Goal: Task Accomplishment & Management: Complete application form

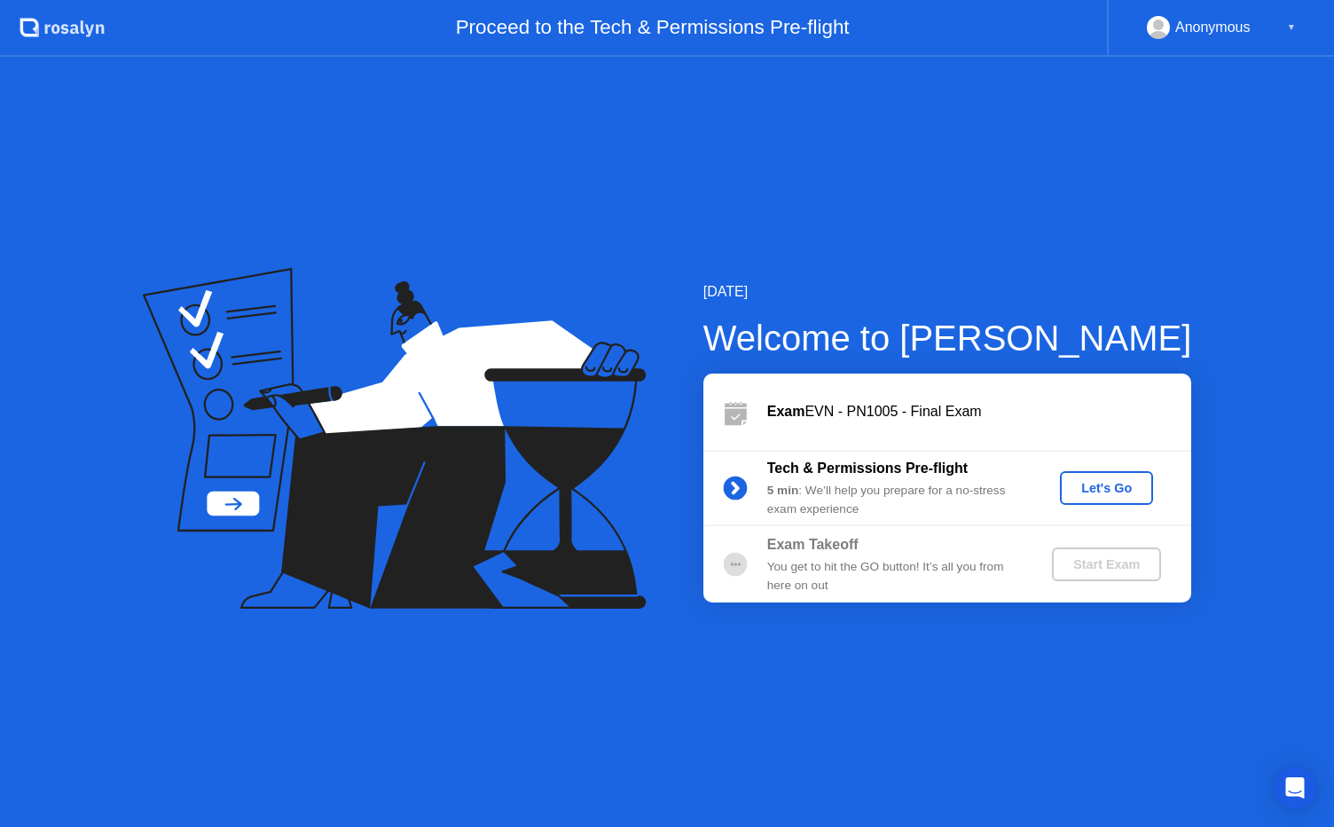
click at [1116, 495] on div "Let's Go" at bounding box center [1106, 488] width 79 height 14
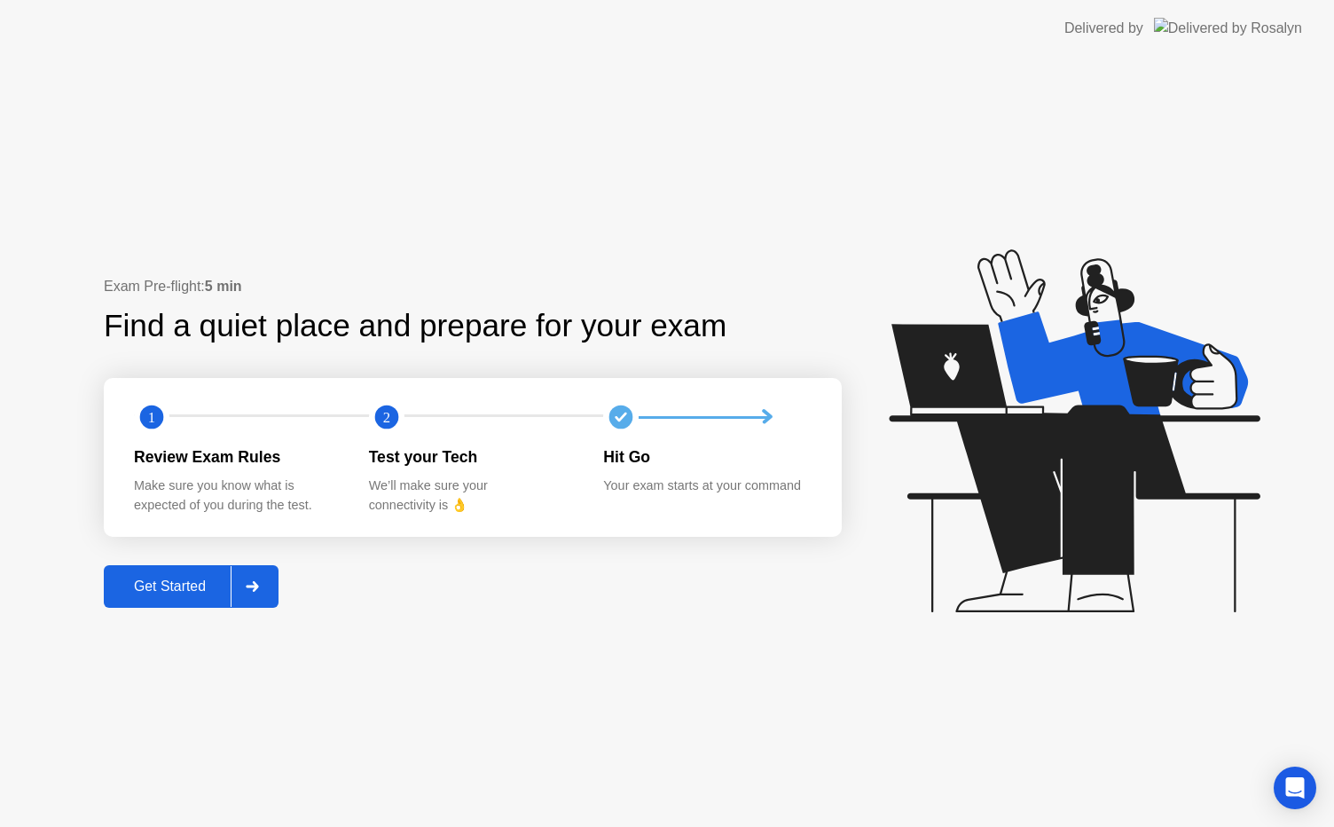
click at [186, 594] on div "Get Started" at bounding box center [169, 586] width 121 height 16
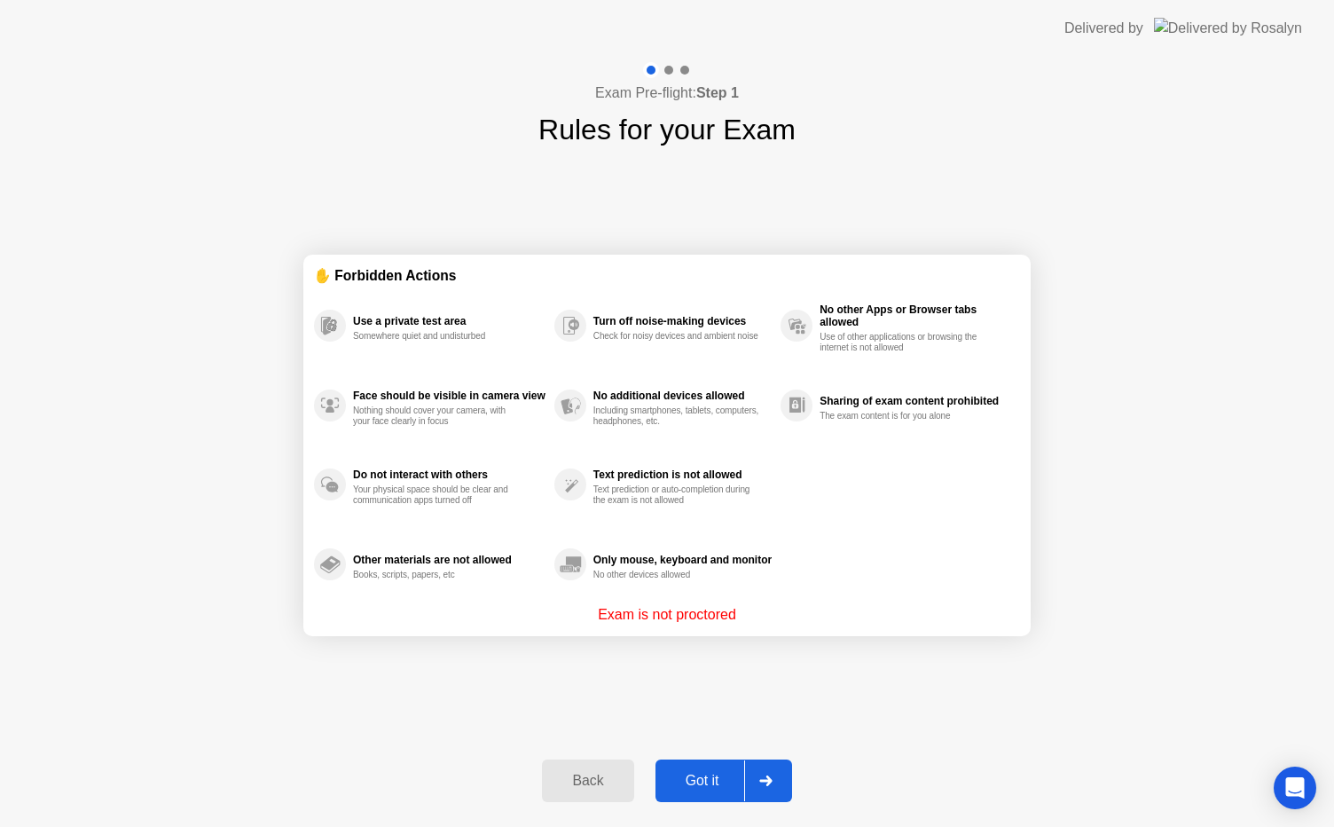
click at [714, 791] on button "Got it" at bounding box center [723, 780] width 137 height 43
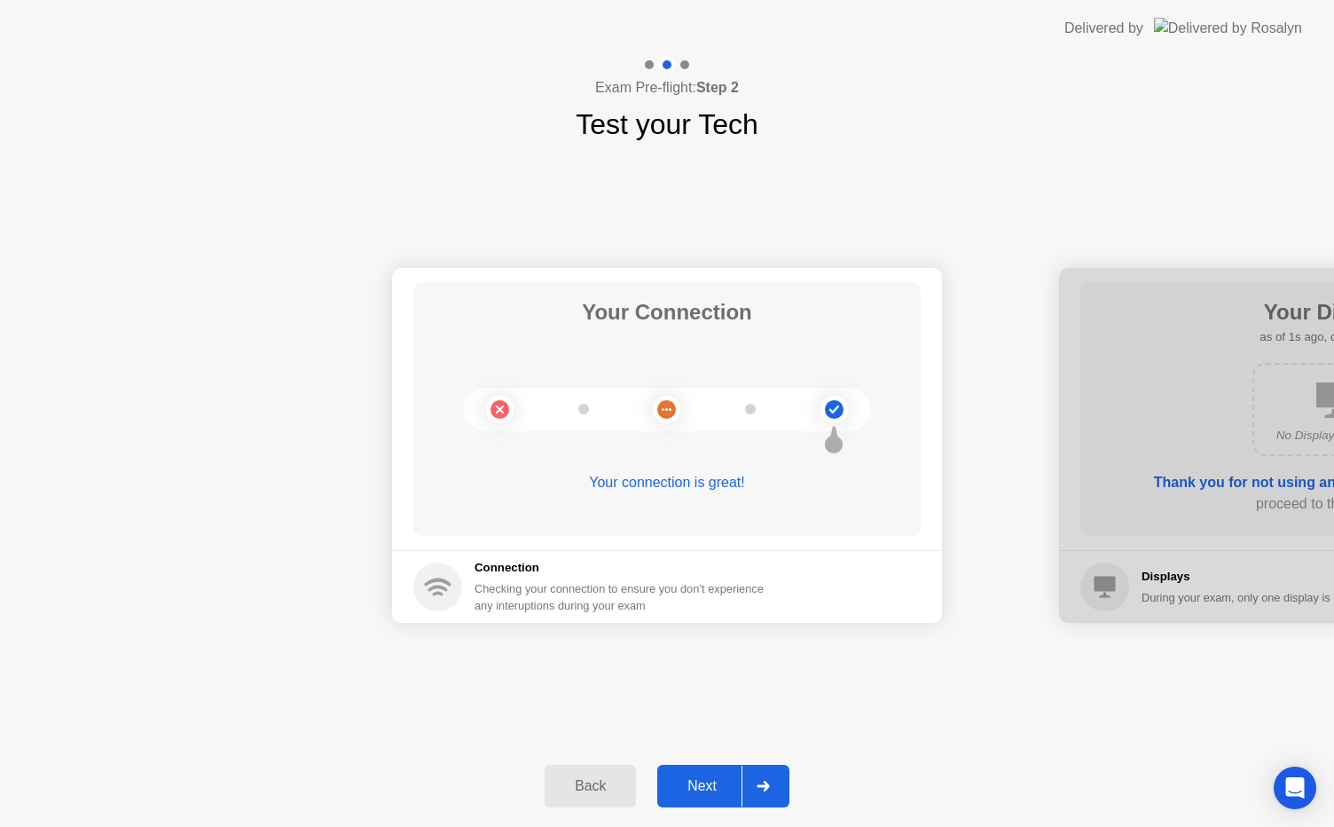
click at [714, 791] on div "Next" at bounding box center [701, 786] width 79 height 16
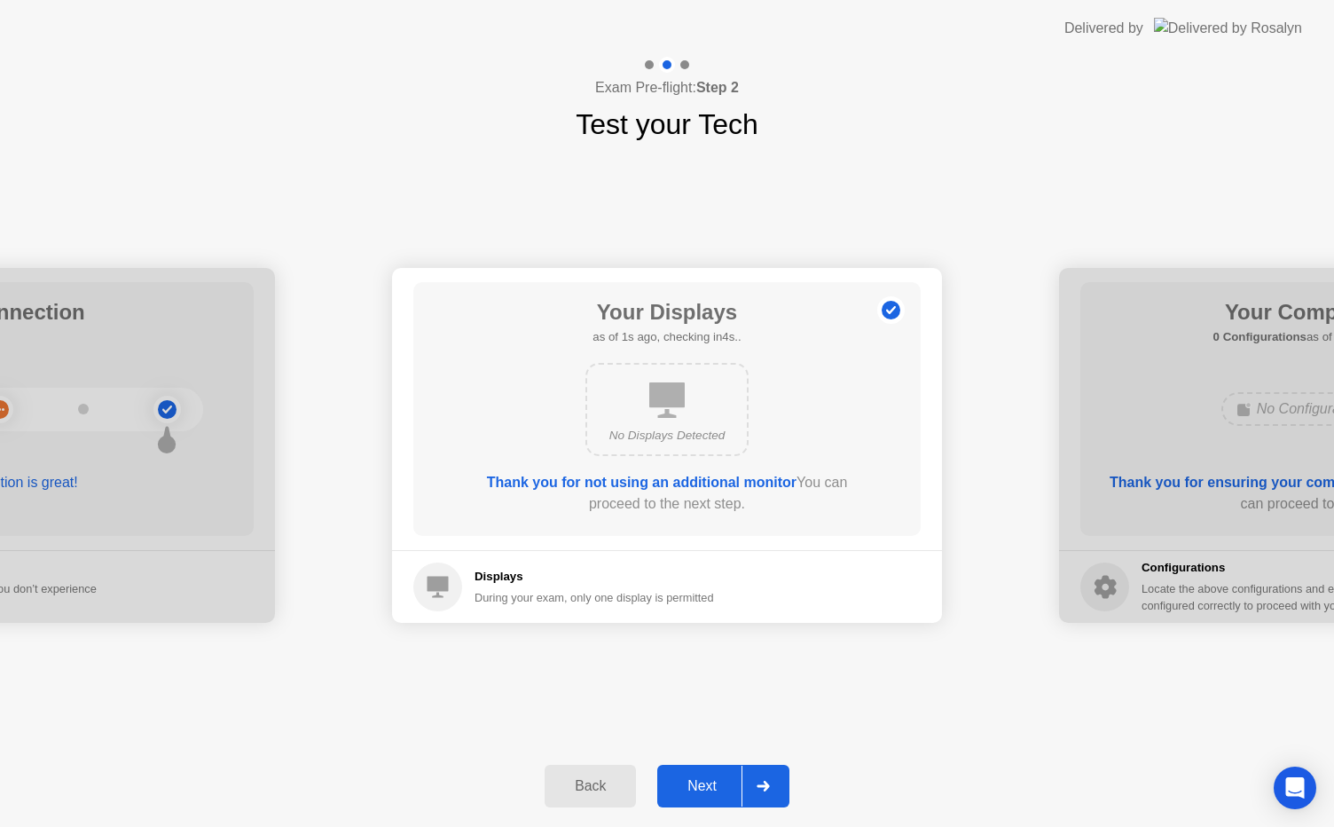
click at [714, 791] on div "Next" at bounding box center [701, 786] width 79 height 16
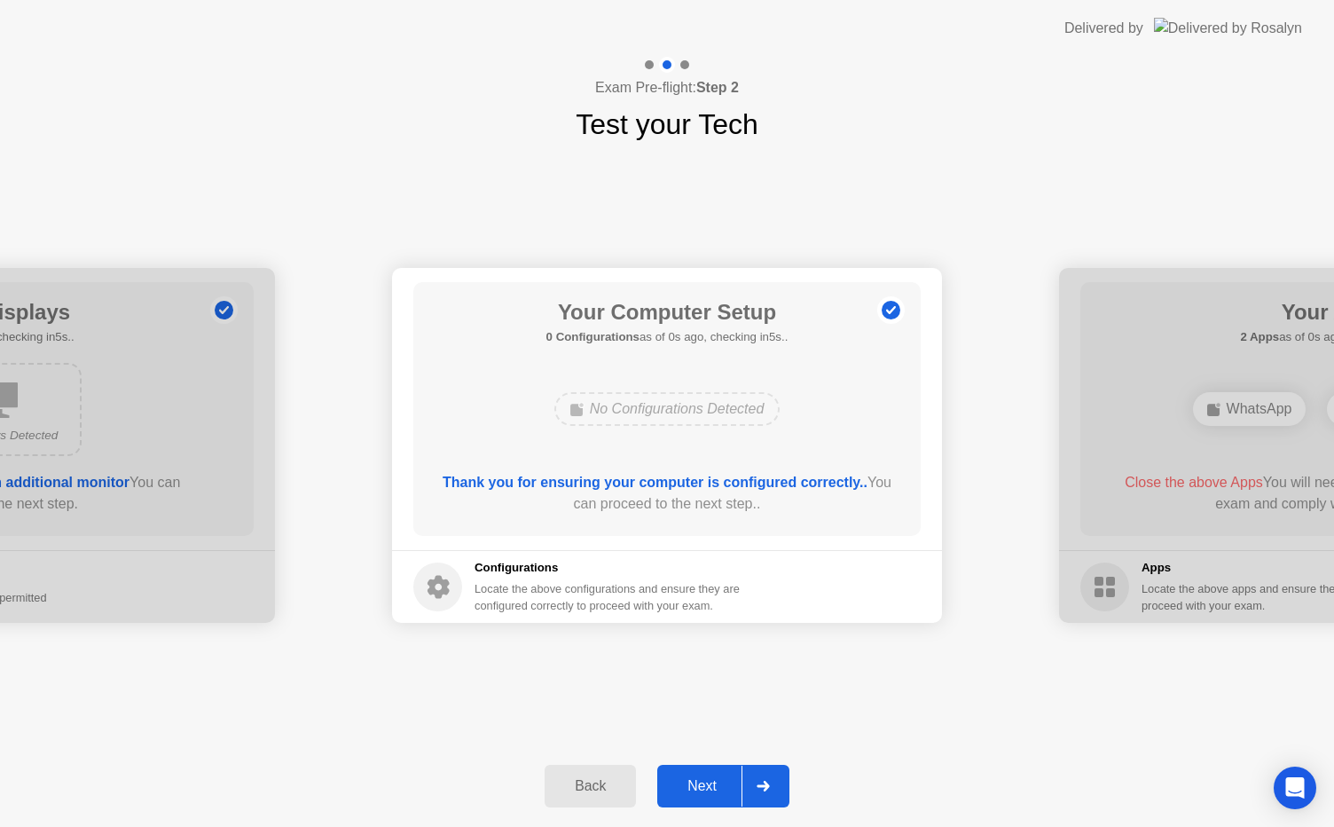
click at [714, 791] on div "Next" at bounding box center [701, 786] width 79 height 16
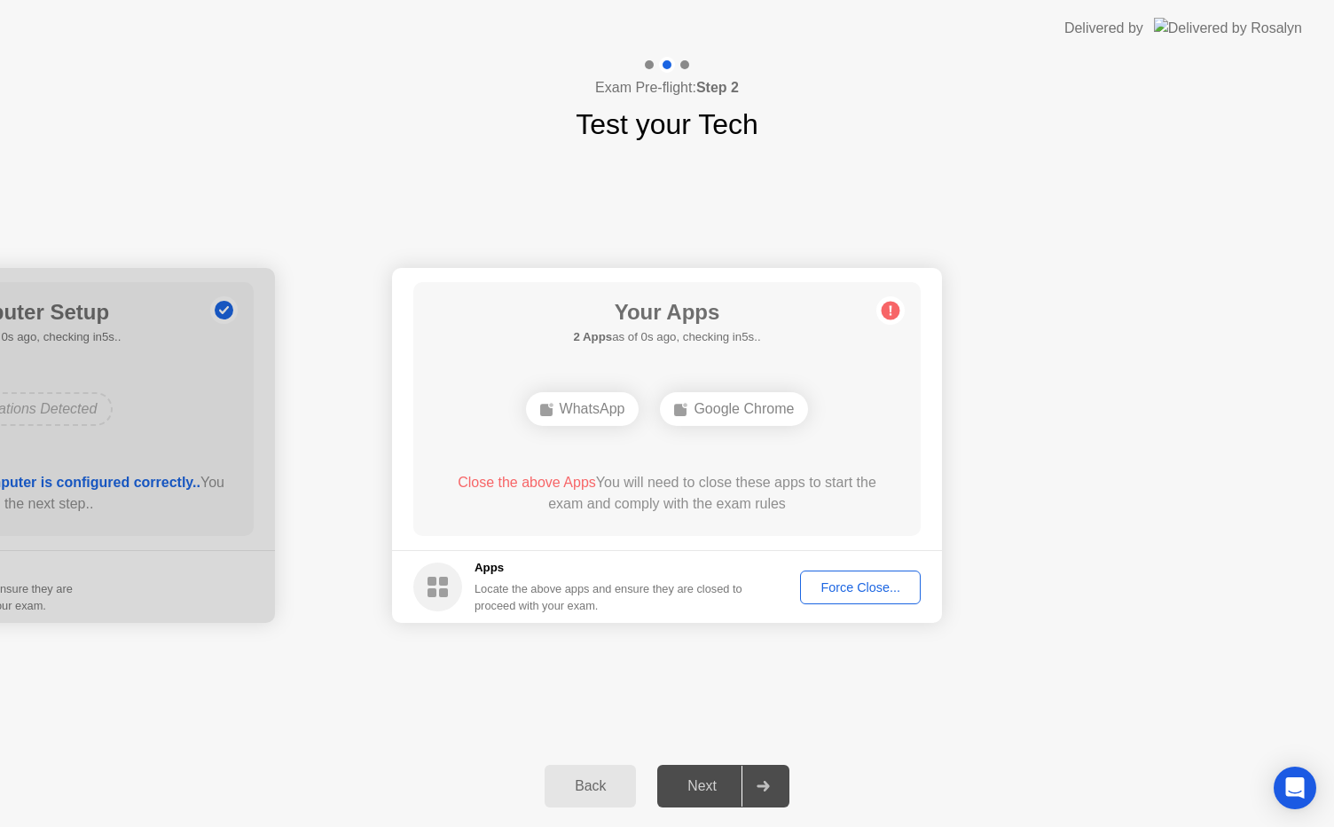
click at [860, 591] on div "Force Close..." at bounding box center [860, 587] width 108 height 14
click at [850, 591] on div "Force Close..." at bounding box center [860, 587] width 108 height 14
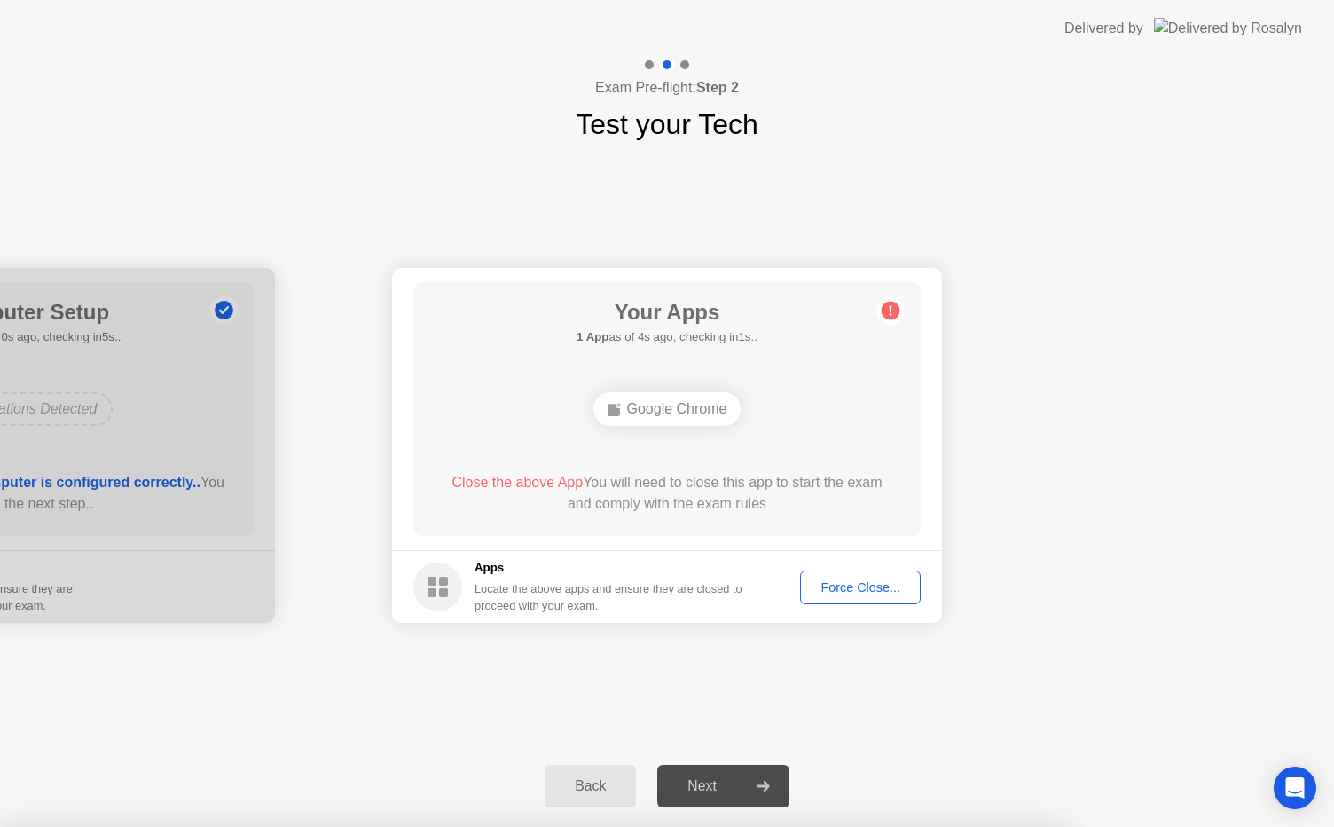
click at [875, 592] on div "Force Close..." at bounding box center [860, 587] width 108 height 14
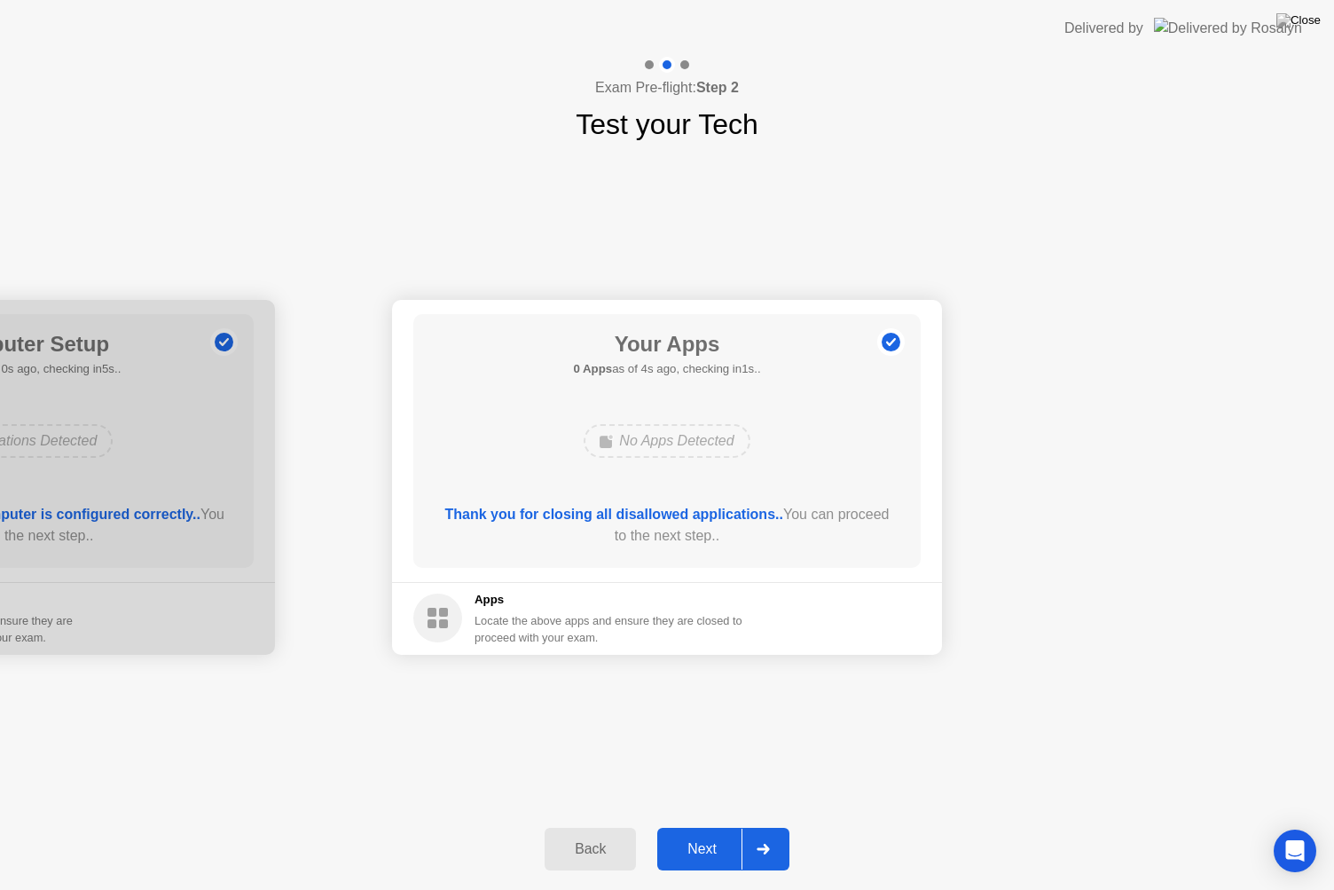
click at [714, 826] on div "Next" at bounding box center [701, 849] width 79 height 16
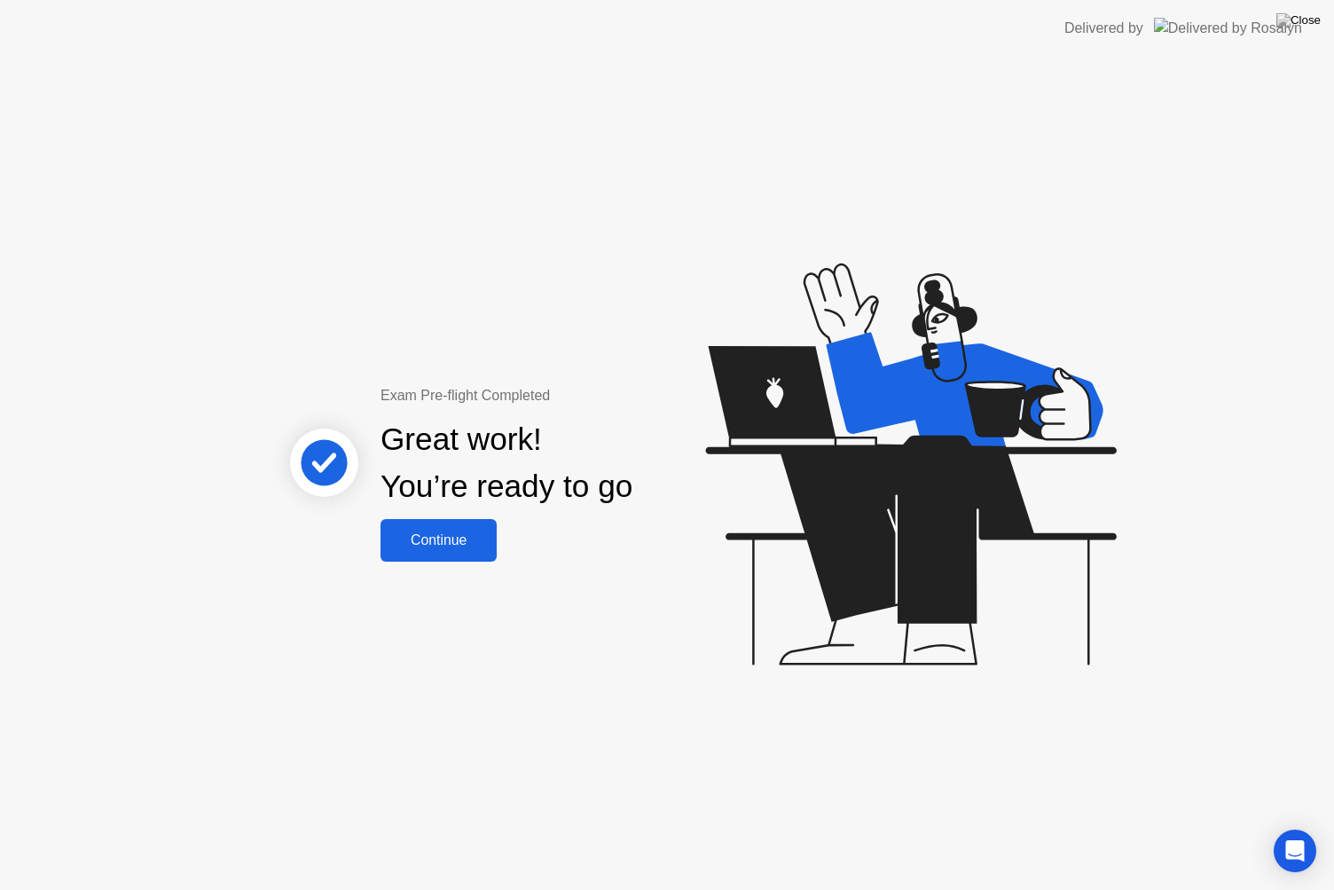
click at [474, 527] on button "Continue" at bounding box center [438, 540] width 116 height 43
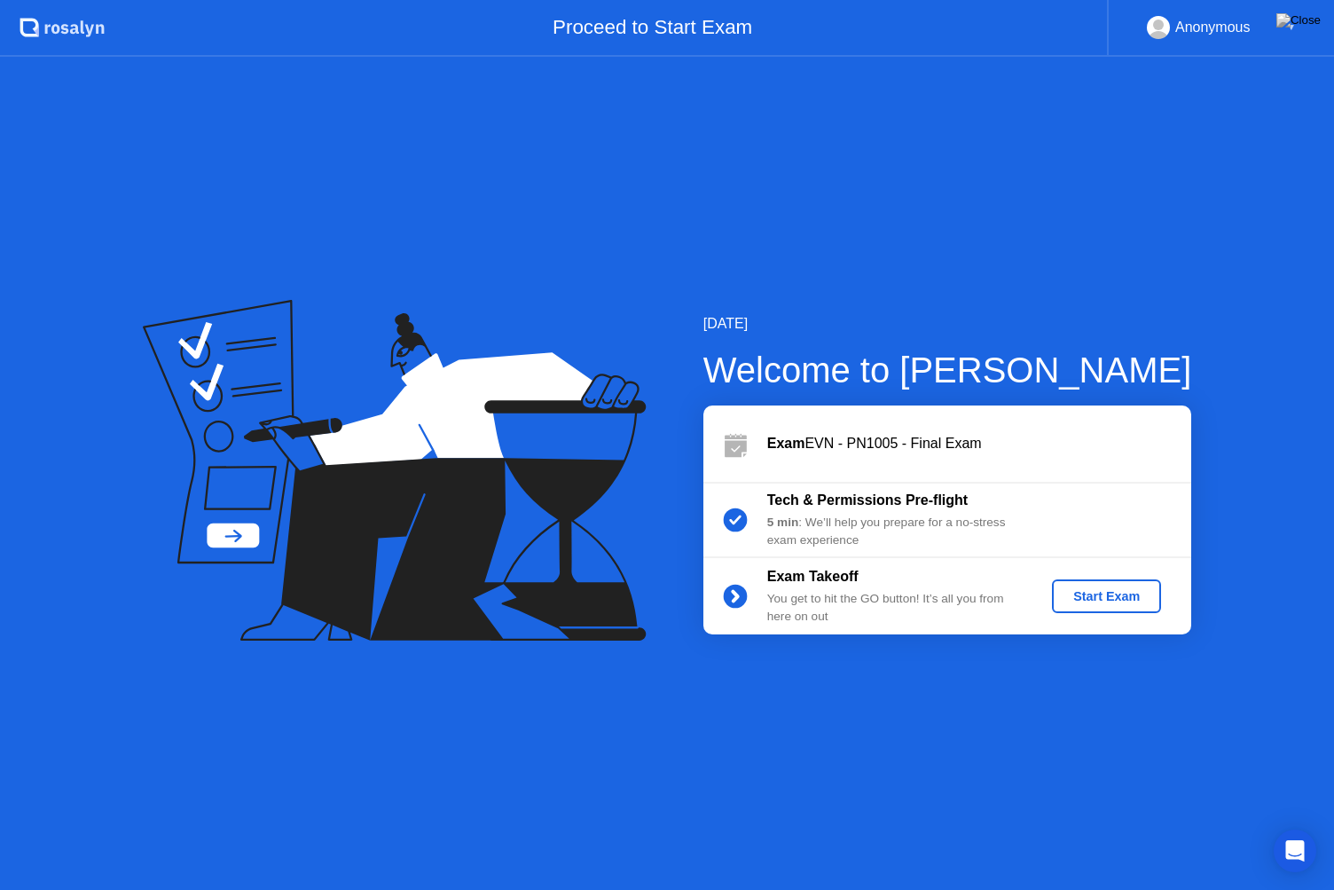
click at [1067, 601] on div "Start Exam" at bounding box center [1106, 596] width 95 height 14
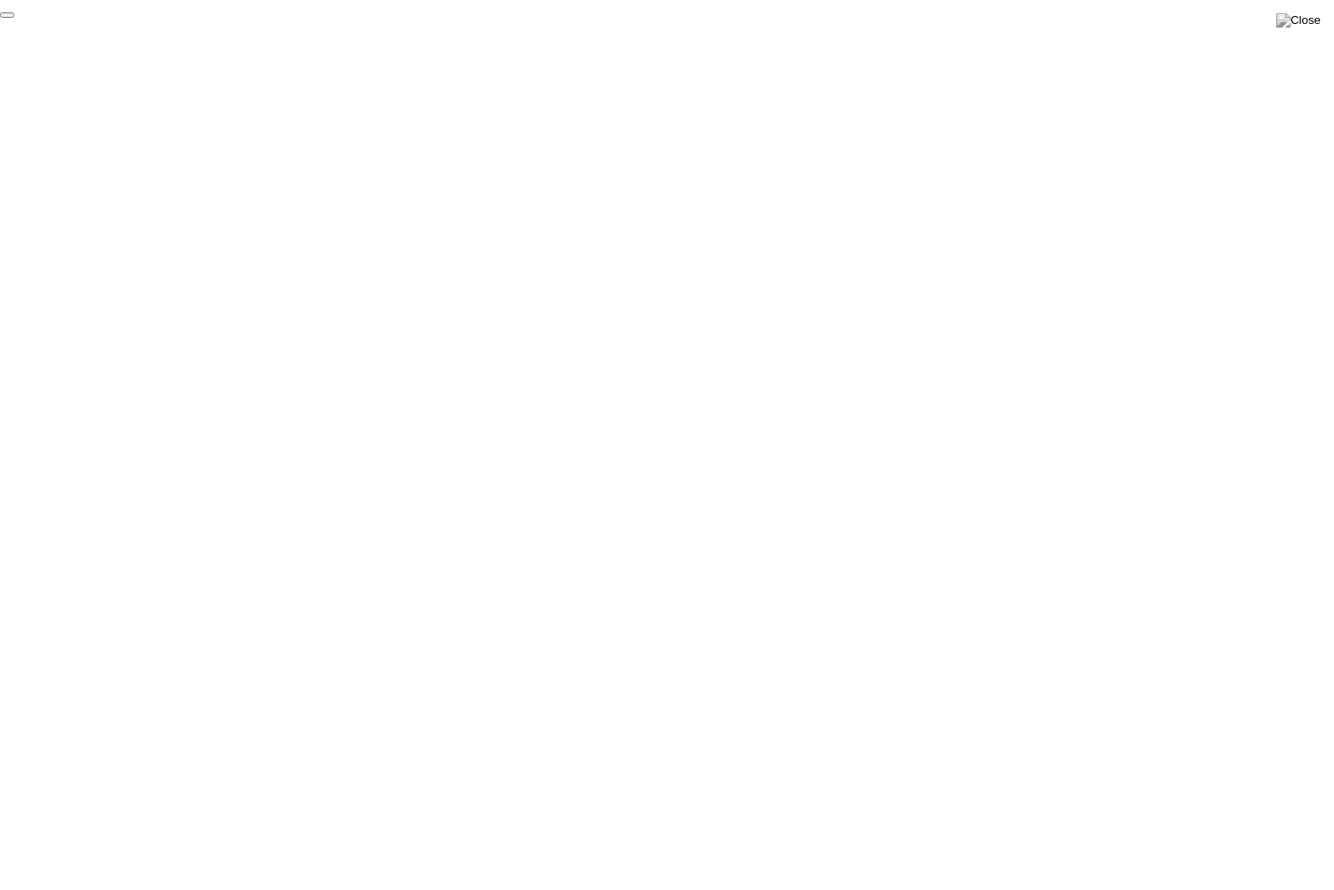
click div "End Proctoring Session"
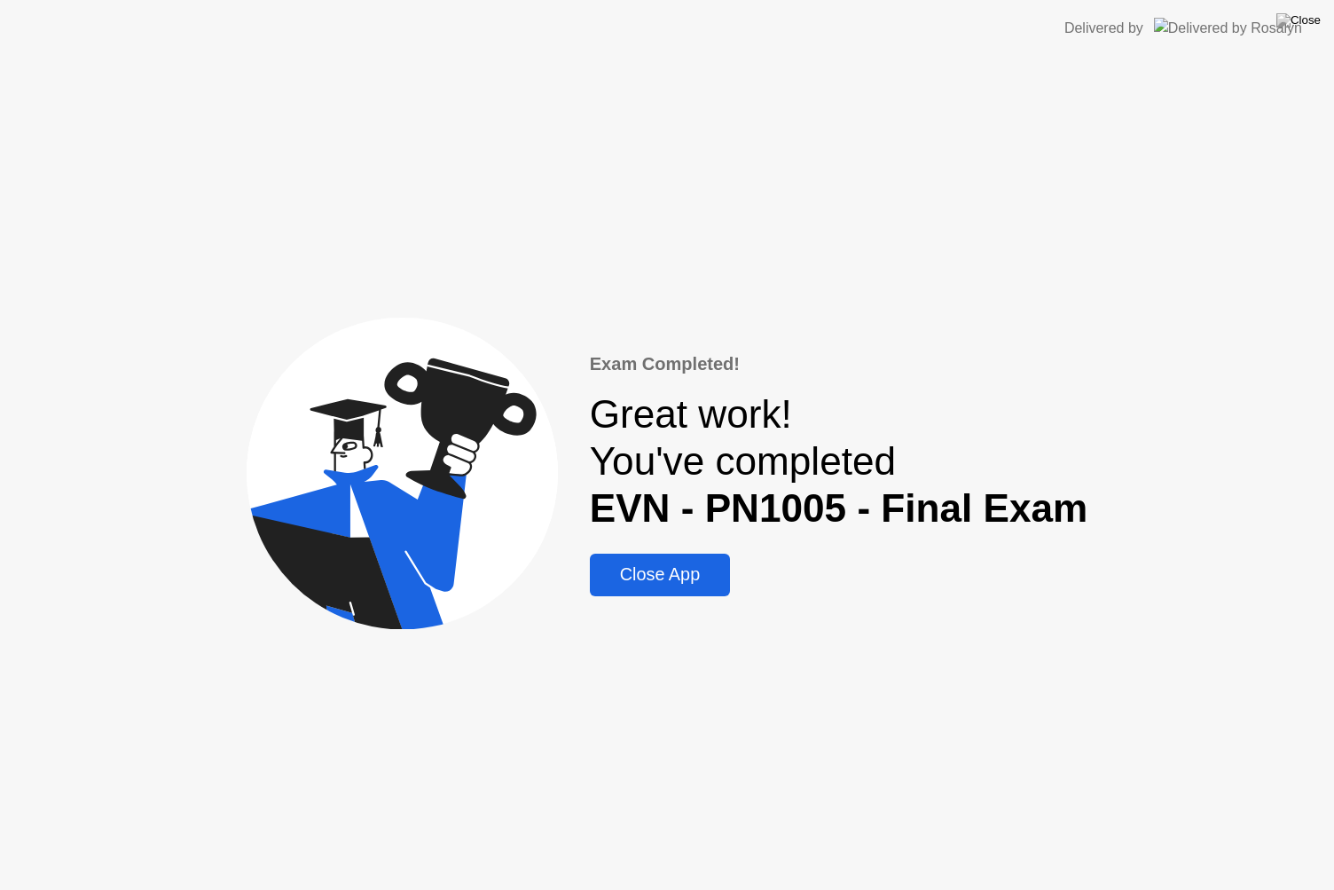
click at [683, 568] on div "Close App" at bounding box center [659, 574] width 129 height 20
